Goal: Task Accomplishment & Management: Use online tool/utility

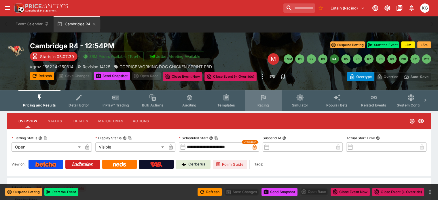
click at [267, 100] on icon "Event type filters" at bounding box center [263, 97] width 7 height 7
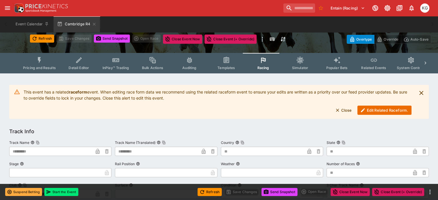
scroll to position [58, 0]
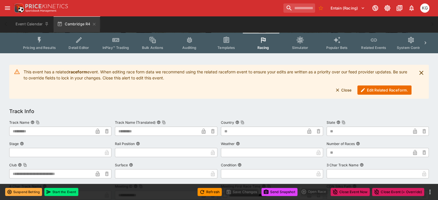
click at [376, 90] on button "Edit Related Raceform." at bounding box center [385, 90] width 54 height 9
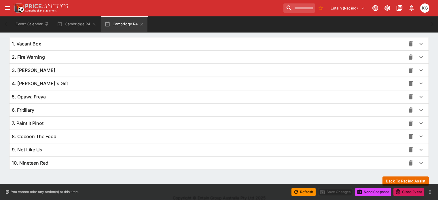
scroll to position [419, 0]
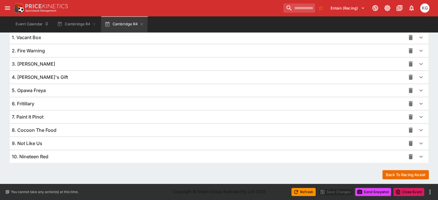
click at [418, 141] on icon "button" at bounding box center [421, 143] width 7 height 7
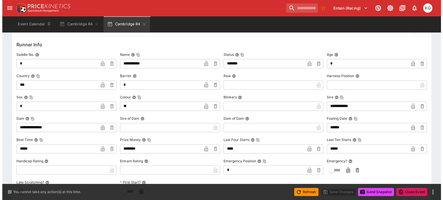
scroll to position [535, 0]
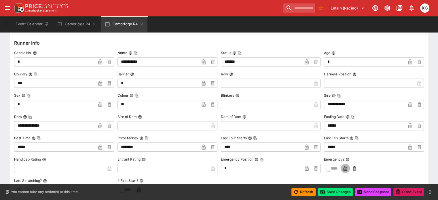
click at [344, 166] on icon "button" at bounding box center [346, 169] width 6 height 6
click at [338, 193] on button "Save Changes" at bounding box center [335, 192] width 35 height 8
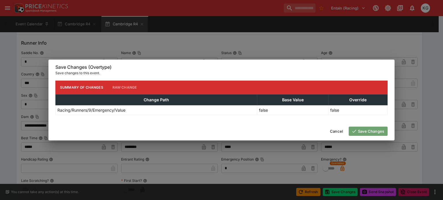
click at [361, 132] on button "Save Changes" at bounding box center [367, 131] width 39 height 9
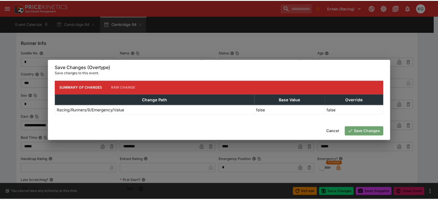
scroll to position [0, 0]
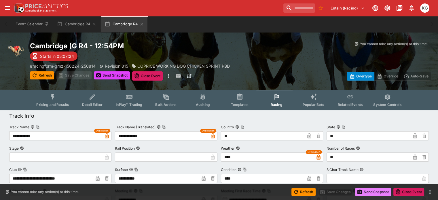
click at [371, 191] on button "Send Snapshot" at bounding box center [373, 192] width 36 height 8
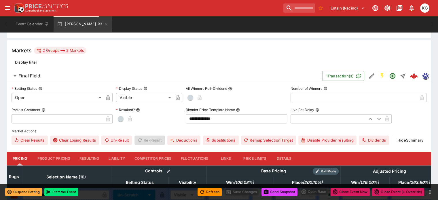
scroll to position [144, 0]
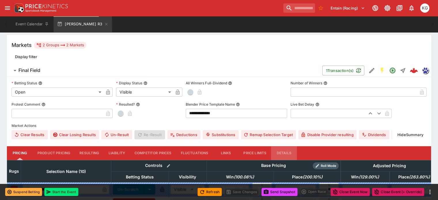
click at [291, 146] on button "Details" at bounding box center [284, 153] width 26 height 14
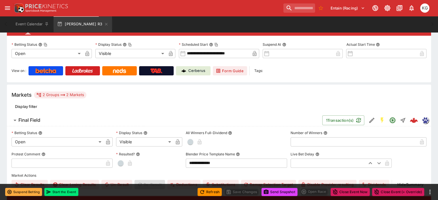
scroll to position [26, 0]
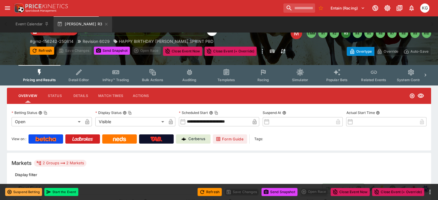
click at [266, 79] on span "Racing" at bounding box center [263, 80] width 12 height 4
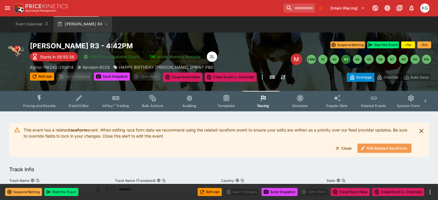
click at [375, 149] on button "Edit Related Raceform." at bounding box center [385, 148] width 54 height 9
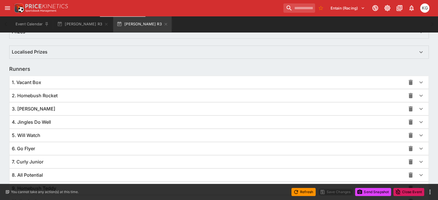
scroll to position [419, 0]
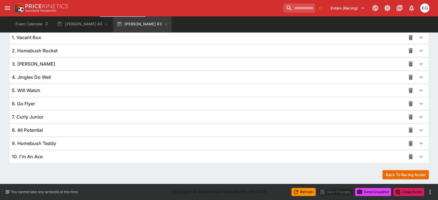
click at [419, 143] on icon "button" at bounding box center [420, 144] width 3 height 2
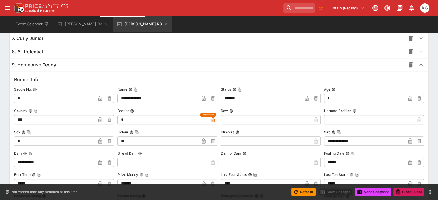
scroll to position [536, 0]
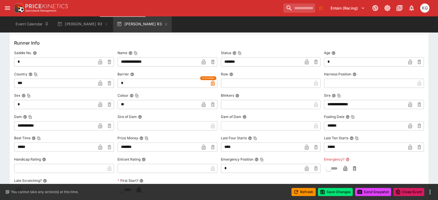
click at [344, 167] on icon "button" at bounding box center [346, 168] width 4 height 5
click at [338, 190] on button "Save Changes" at bounding box center [335, 192] width 35 height 8
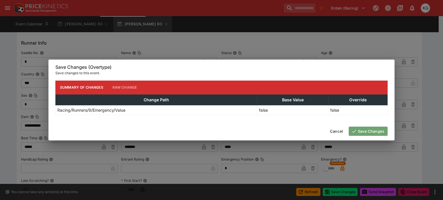
click at [368, 132] on button "Save Changes" at bounding box center [367, 131] width 39 height 9
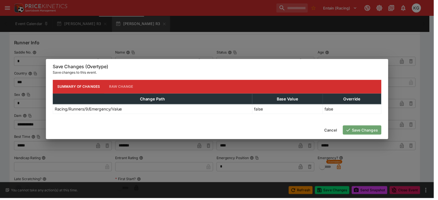
scroll to position [0, 0]
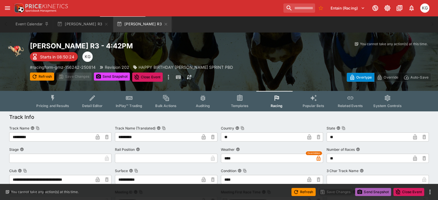
click at [367, 190] on button "Send Snapshot" at bounding box center [373, 192] width 36 height 8
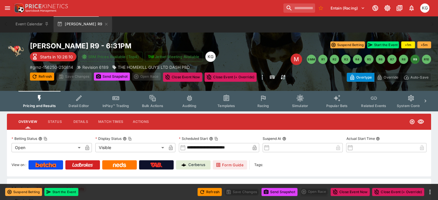
click at [266, 106] on span "Racing" at bounding box center [263, 106] width 12 height 4
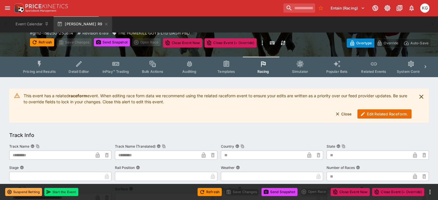
scroll to position [58, 0]
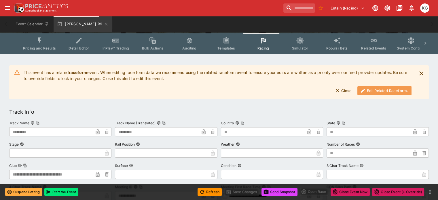
click at [388, 90] on button "Edit Related Raceform." at bounding box center [385, 90] width 54 height 9
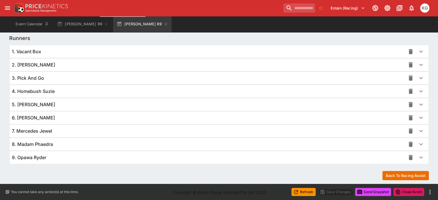
scroll to position [406, 0]
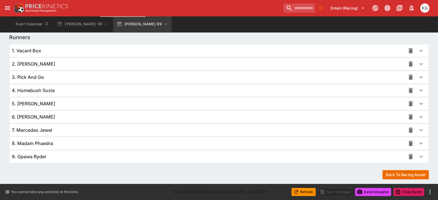
click at [419, 156] on icon "button" at bounding box center [420, 157] width 3 height 2
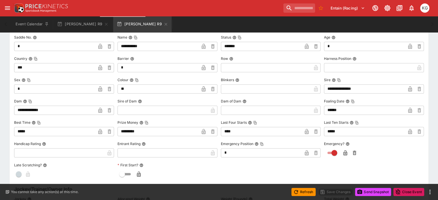
scroll to position [638, 0]
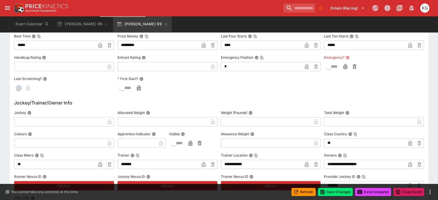
click at [344, 66] on icon "button" at bounding box center [345, 67] width 3 height 2
click at [336, 194] on button "Save Changes" at bounding box center [335, 192] width 35 height 8
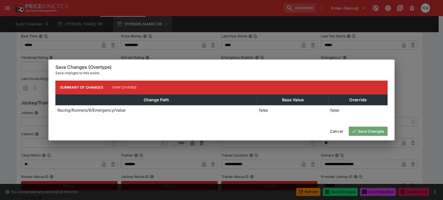
click at [375, 131] on button "Save Changes" at bounding box center [367, 131] width 39 height 9
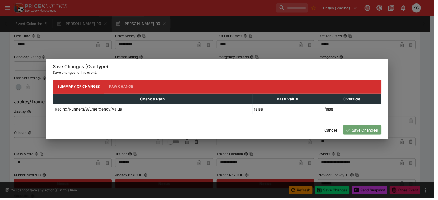
scroll to position [0, 0]
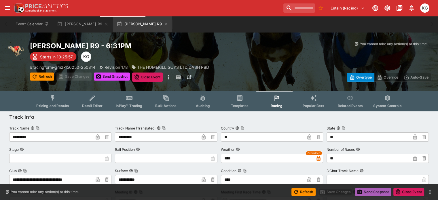
click at [373, 192] on button "Send Snapshot" at bounding box center [373, 192] width 36 height 8
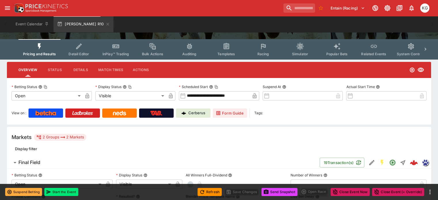
scroll to position [58, 0]
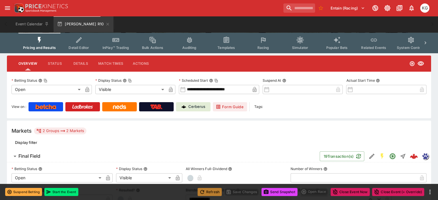
click at [209, 193] on button "Refresh" at bounding box center [210, 192] width 24 height 8
click at [278, 192] on button "Send Snapshot" at bounding box center [280, 192] width 36 height 8
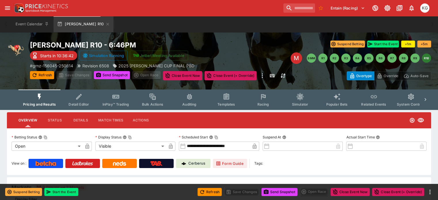
scroll to position [0, 0]
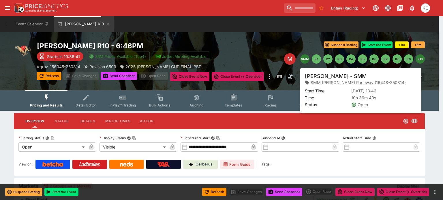
click at [306, 59] on button "SMM" at bounding box center [304, 58] width 9 height 9
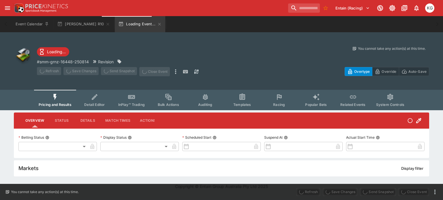
type input "**********"
type input "*******"
type input "**********"
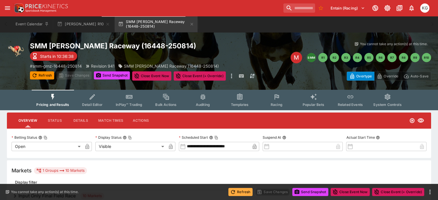
click at [241, 192] on button "Refresh" at bounding box center [240, 192] width 24 height 8
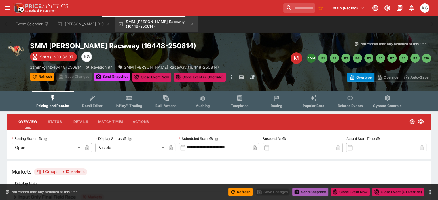
click at [308, 190] on button "Send Snapshot" at bounding box center [310, 192] width 36 height 8
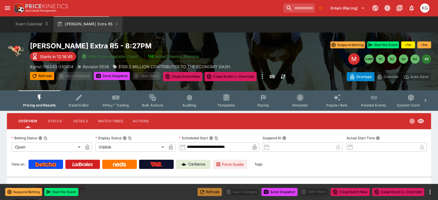
click at [212, 194] on button "Refresh" at bounding box center [210, 192] width 24 height 8
click at [284, 190] on button "Send Snapshot" at bounding box center [280, 192] width 36 height 8
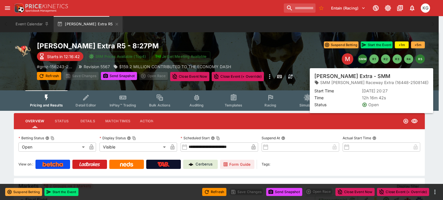
click at [362, 58] on button "SMM" at bounding box center [362, 58] width 9 height 9
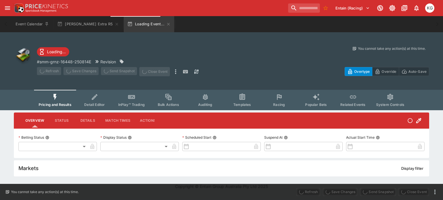
type input "**********"
type input "*******"
type input "**********"
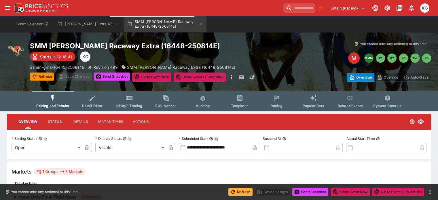
click at [242, 191] on button "Refresh" at bounding box center [240, 192] width 24 height 8
click at [311, 193] on button "Send Snapshot" at bounding box center [310, 192] width 36 height 8
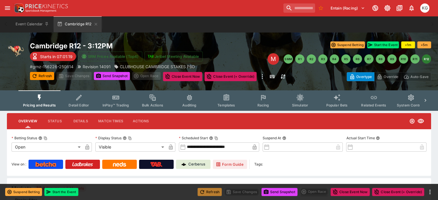
click at [209, 192] on button "Refresh" at bounding box center [210, 192] width 24 height 8
click at [277, 190] on button "Send Snapshot" at bounding box center [280, 192] width 36 height 8
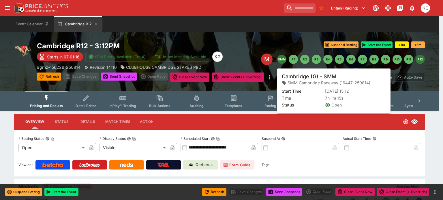
click at [280, 59] on button "SMM" at bounding box center [281, 59] width 9 height 9
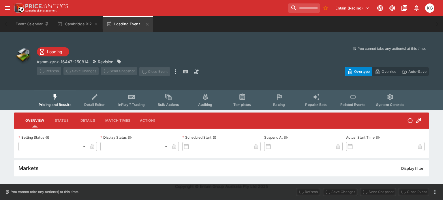
type input "**********"
type input "*******"
type input "**********"
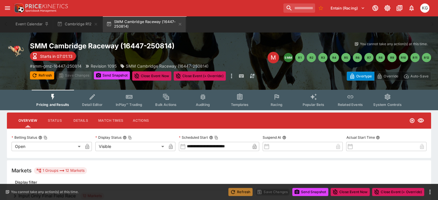
click at [242, 190] on button "Refresh" at bounding box center [240, 192] width 24 height 8
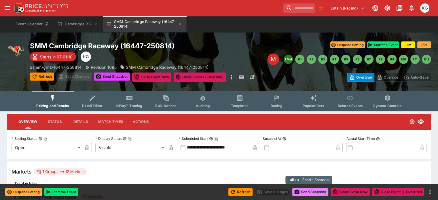
click at [305, 191] on button "Send Snapshot" at bounding box center [310, 192] width 36 height 8
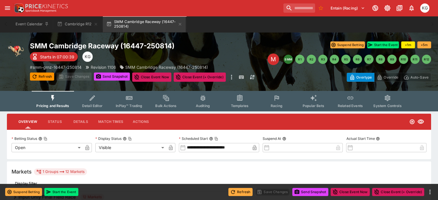
click at [244, 192] on button "Refresh" at bounding box center [240, 192] width 24 height 8
click at [317, 194] on button "Send Snapshot" at bounding box center [310, 192] width 36 height 8
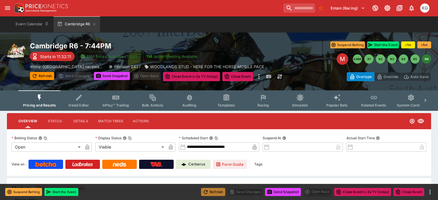
click at [218, 192] on button "Refresh" at bounding box center [213, 192] width 24 height 8
click at [296, 192] on button "Send Snapshot" at bounding box center [283, 192] width 36 height 8
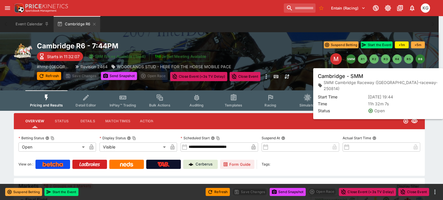
click at [351, 58] on button "SMM" at bounding box center [350, 58] width 9 height 9
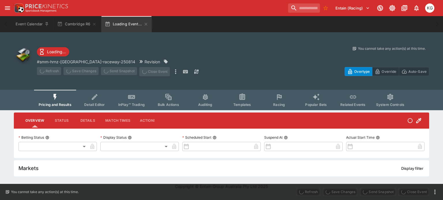
type input "**********"
type input "*******"
type input "**********"
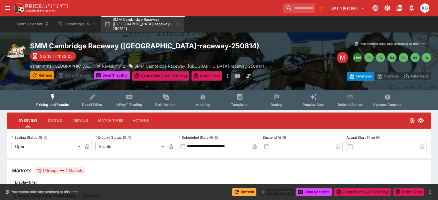
click at [245, 193] on button "Refresh" at bounding box center [244, 192] width 24 height 8
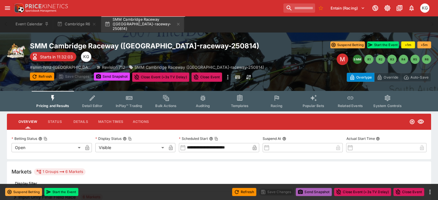
click at [310, 191] on button "Send Snapshot" at bounding box center [314, 192] width 36 height 8
